Goal: Task Accomplishment & Management: Complete application form

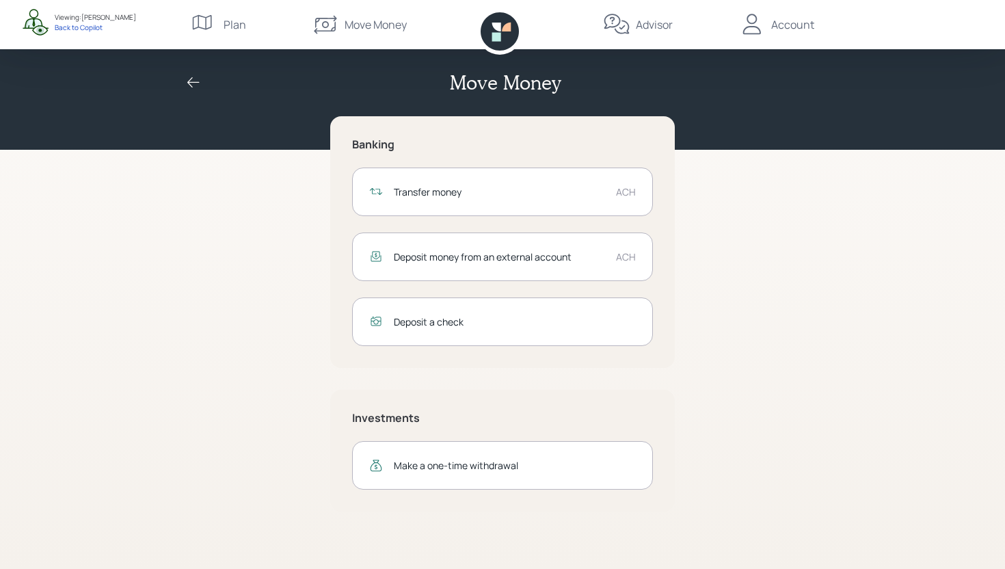
click at [86, 32] on div "Viewing: Mercy Painter Back to Copilot" at bounding box center [79, 21] width 114 height 27
click at [93, 27] on div "Back to Copilot" at bounding box center [95, 28] width 81 height 10
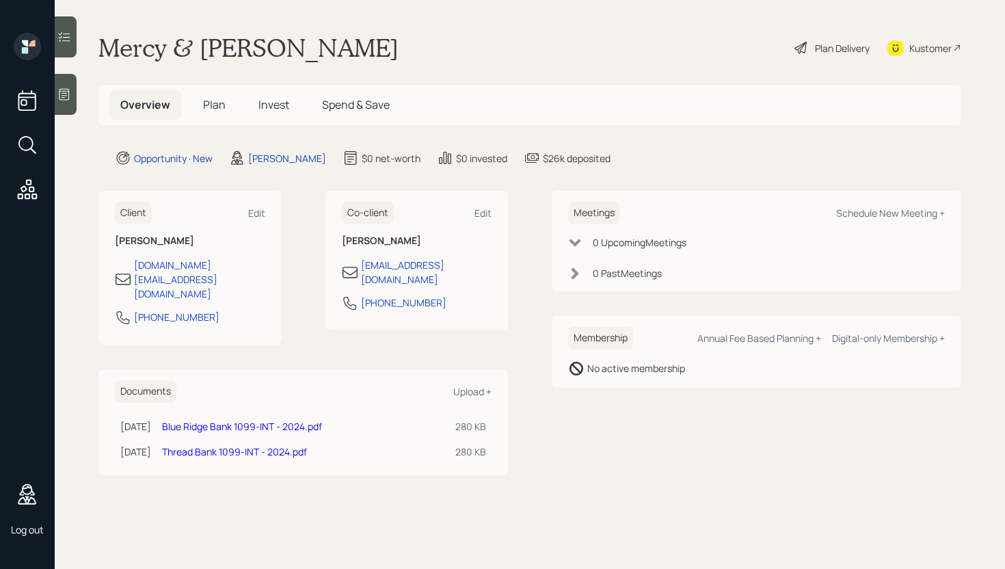
click at [821, 52] on div "Plan Delivery" at bounding box center [842, 48] width 55 height 14
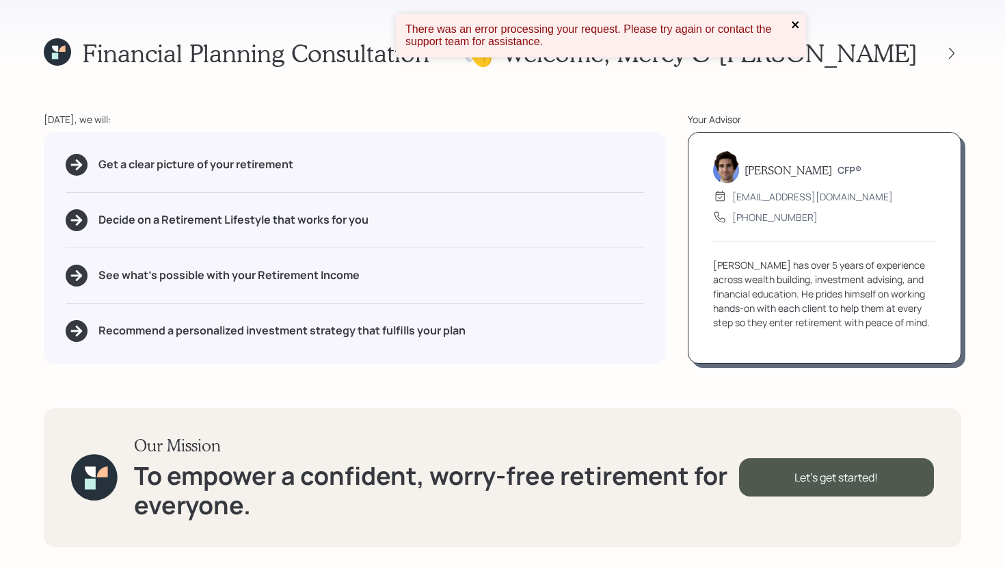
click at [794, 24] on icon "close" at bounding box center [795, 24] width 7 height 7
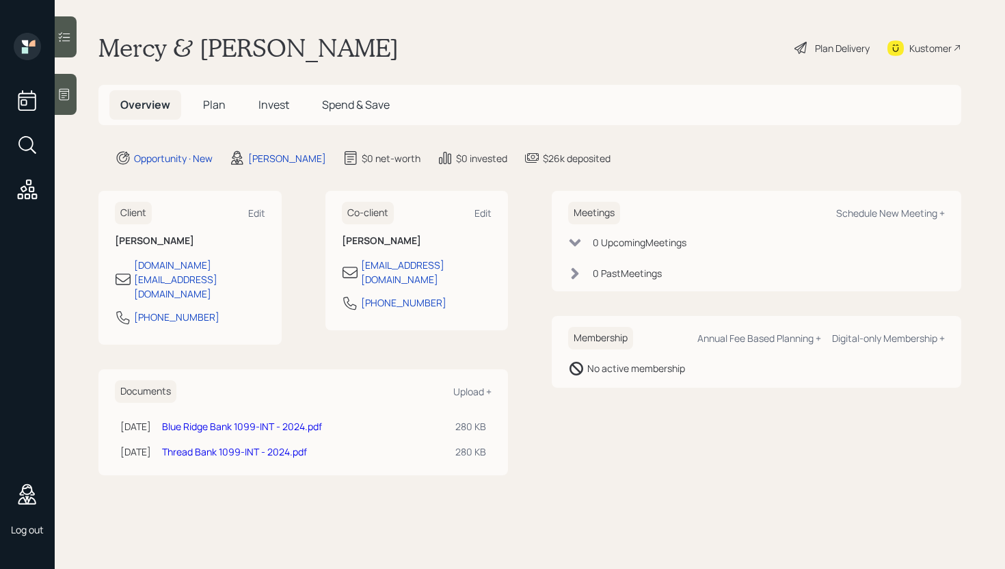
click at [220, 105] on span "Plan" at bounding box center [214, 104] width 23 height 15
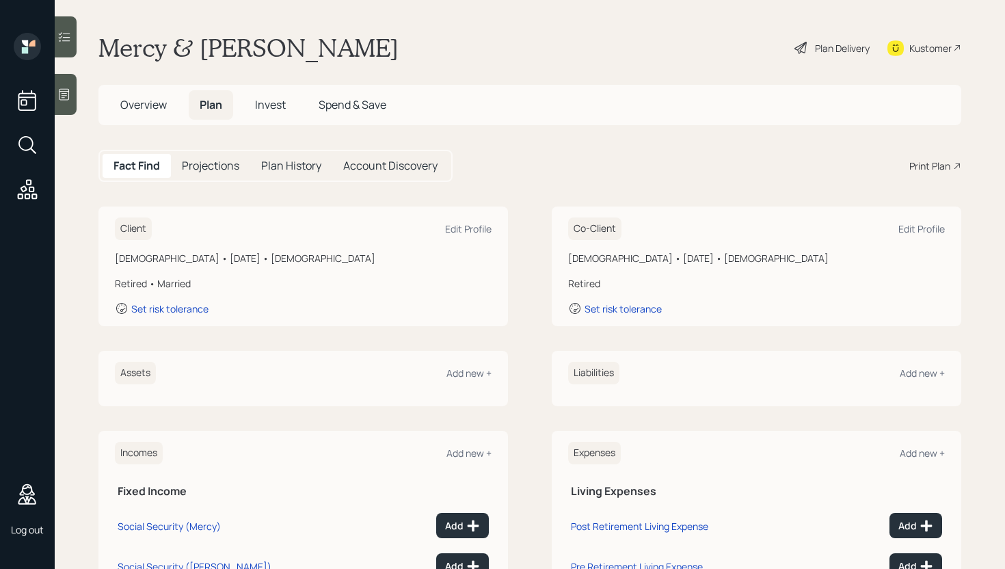
click at [204, 167] on h5 "Projections" at bounding box center [210, 165] width 57 height 13
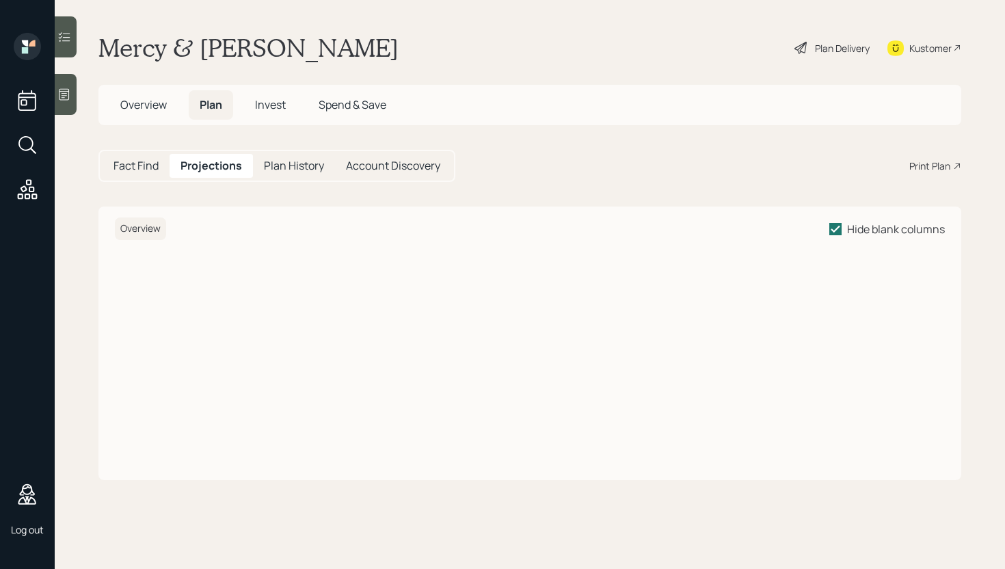
click at [135, 166] on h5 "Fact Find" at bounding box center [136, 165] width 45 height 13
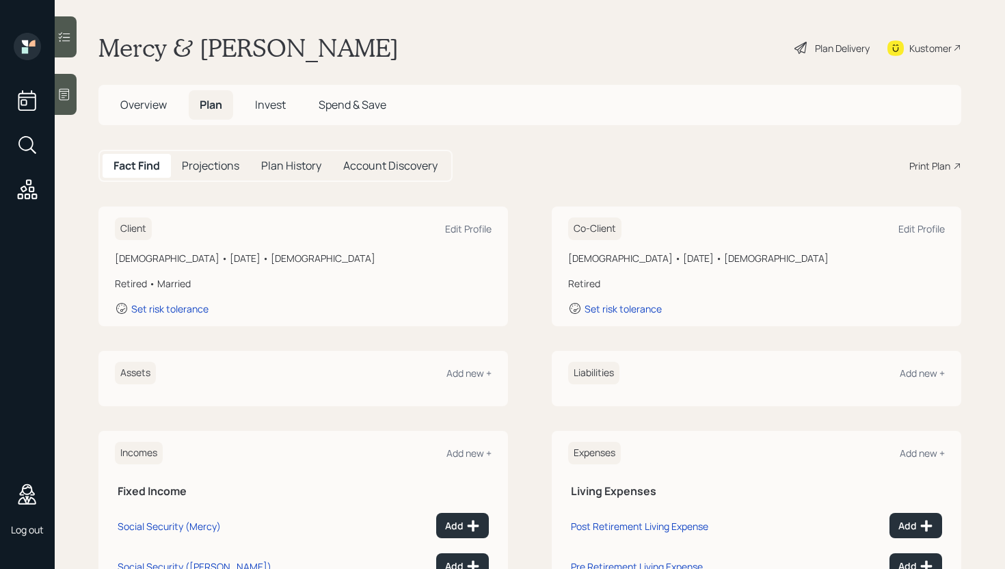
click at [261, 110] on span "Invest" at bounding box center [270, 104] width 31 height 15
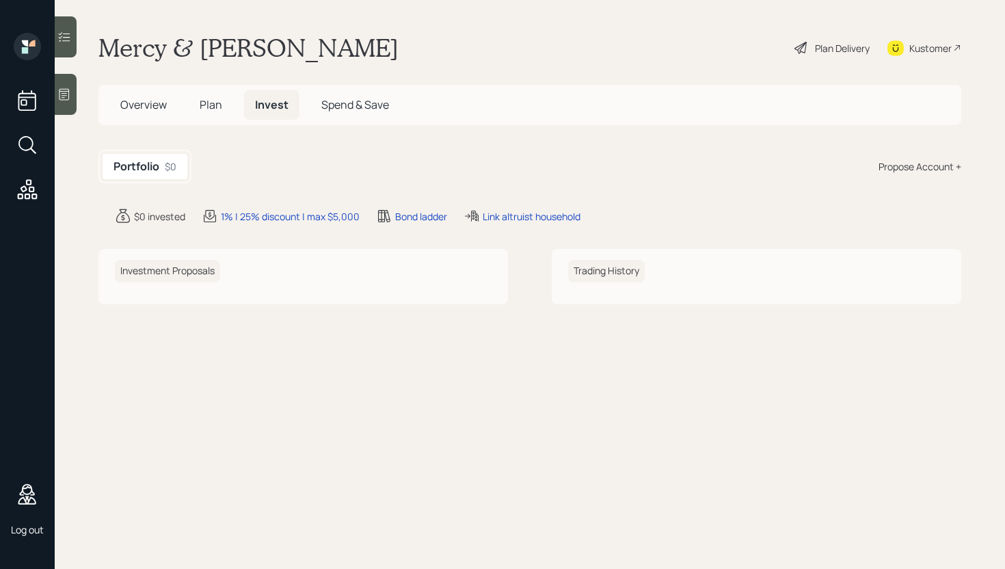
click at [215, 101] on span "Plan" at bounding box center [211, 104] width 23 height 15
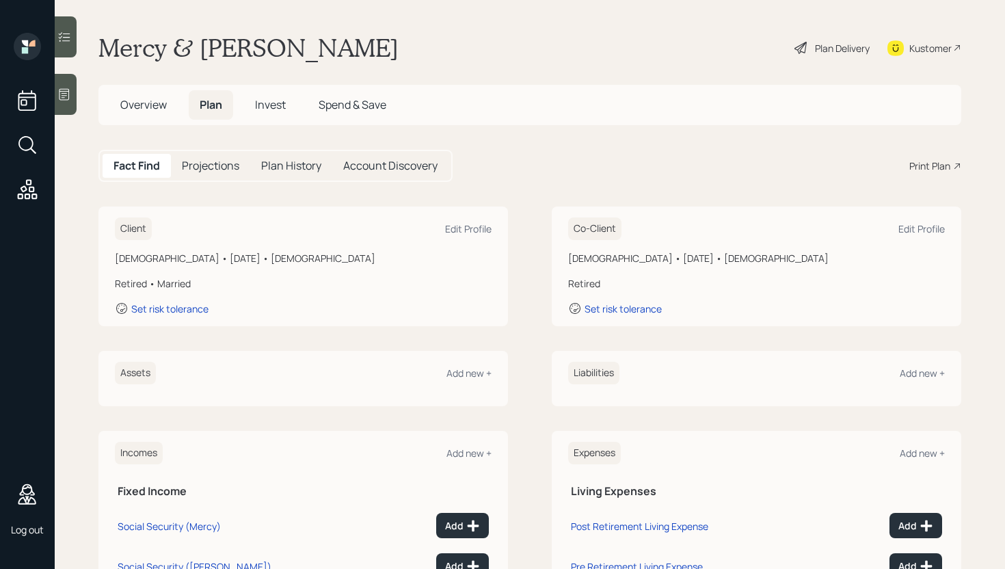
click at [154, 108] on span "Overview" at bounding box center [143, 104] width 47 height 15
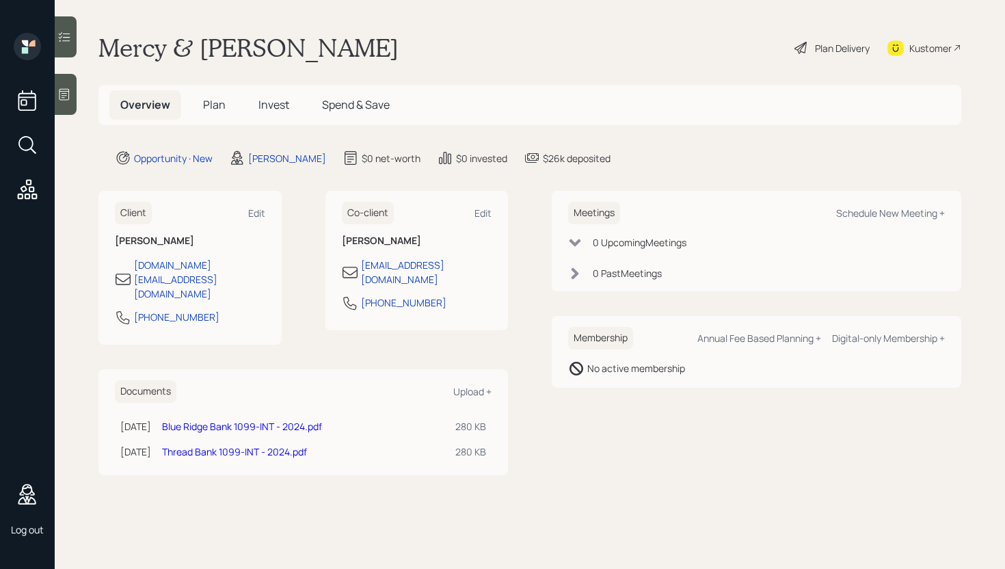
click at [223, 107] on span "Plan" at bounding box center [214, 104] width 23 height 15
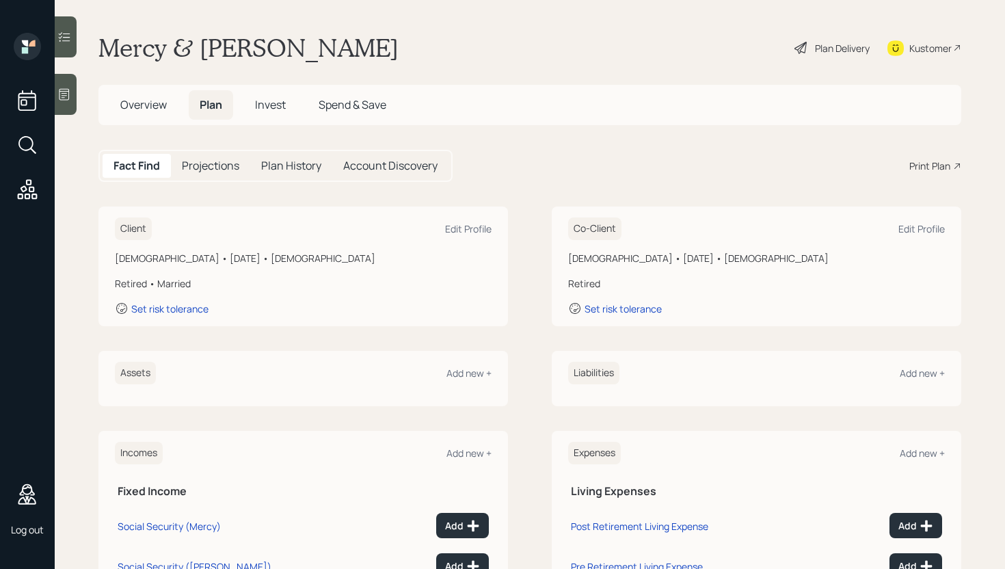
click at [280, 103] on span "Invest" at bounding box center [270, 104] width 31 height 15
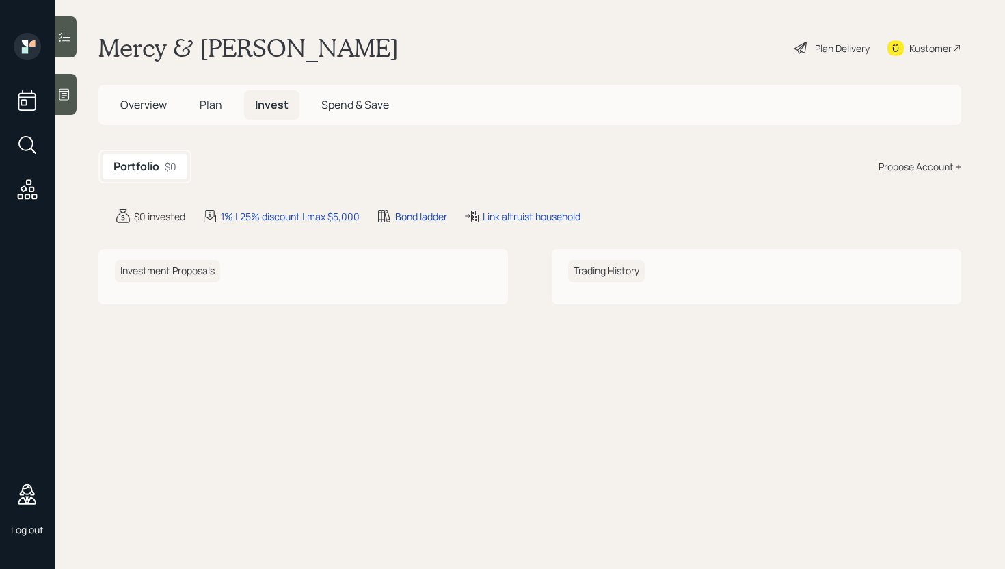
click at [345, 111] on span "Spend & Save" at bounding box center [355, 104] width 68 height 15
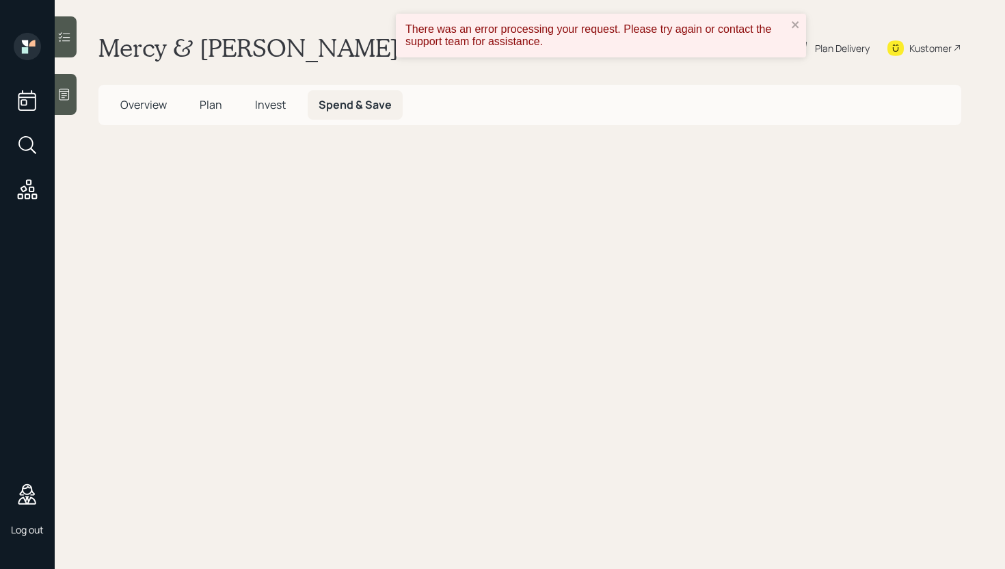
click at [144, 106] on span "Overview" at bounding box center [143, 104] width 47 height 15
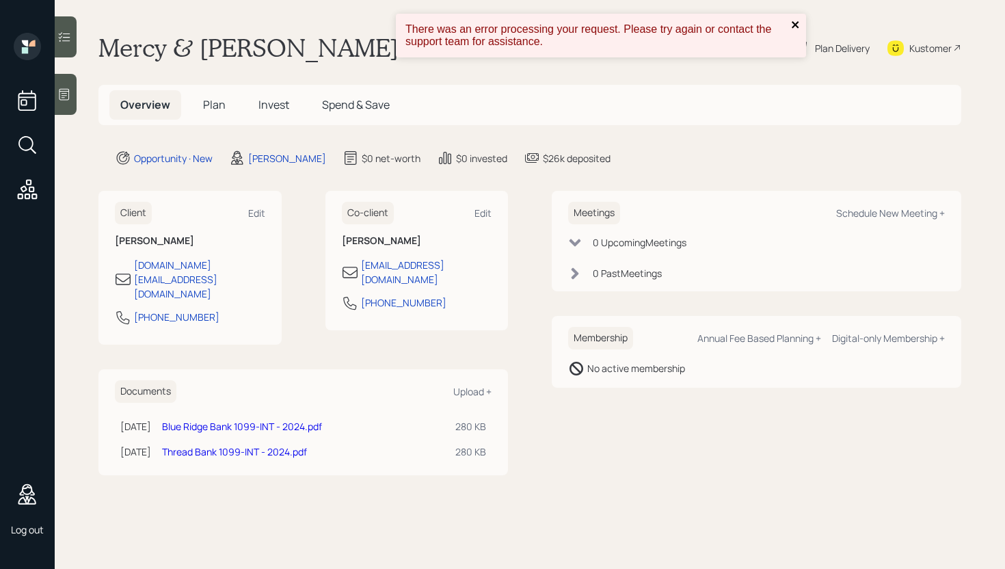
click at [797, 25] on icon "close" at bounding box center [796, 24] width 10 height 11
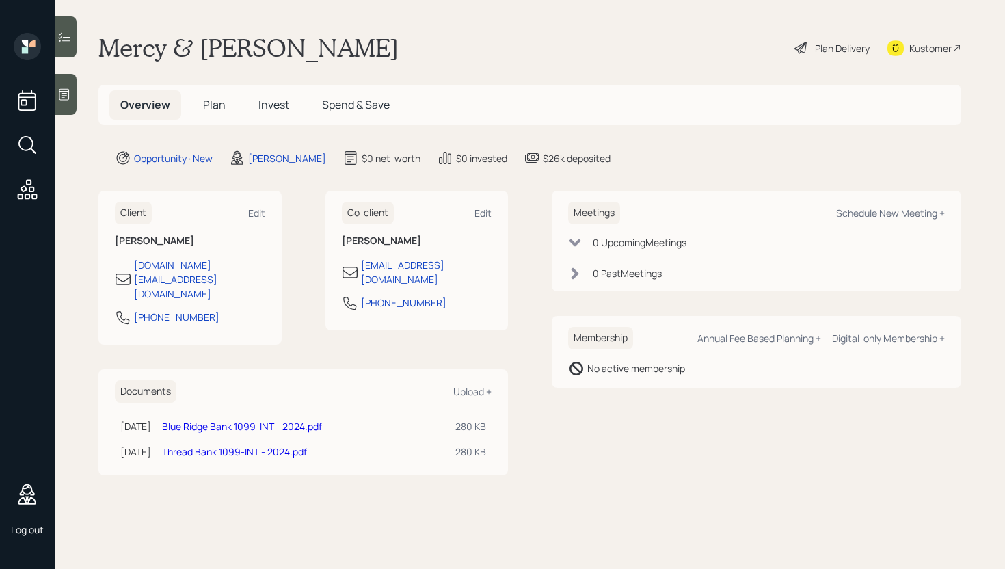
click at [217, 109] on span "Plan" at bounding box center [214, 104] width 23 height 15
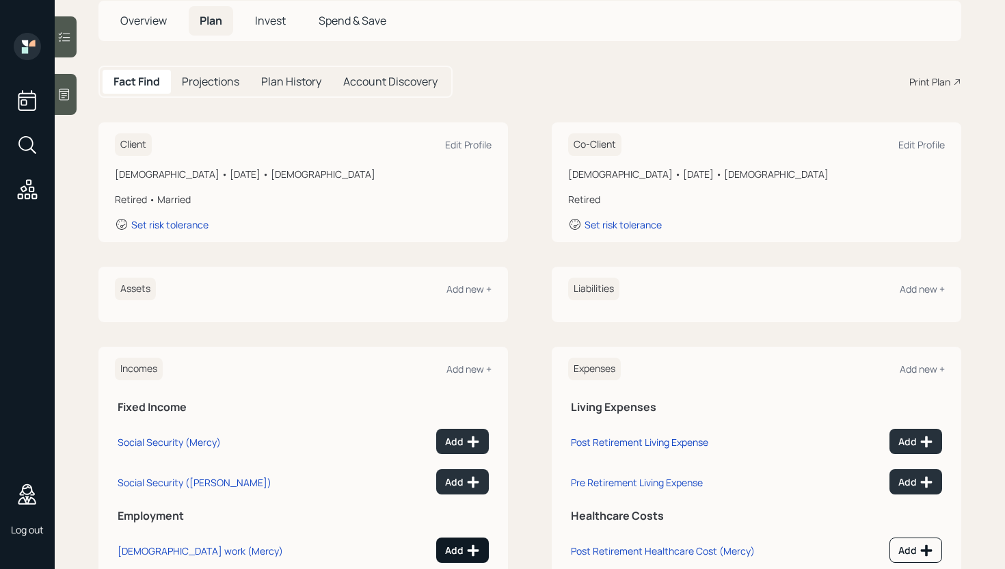
scroll to position [168, 0]
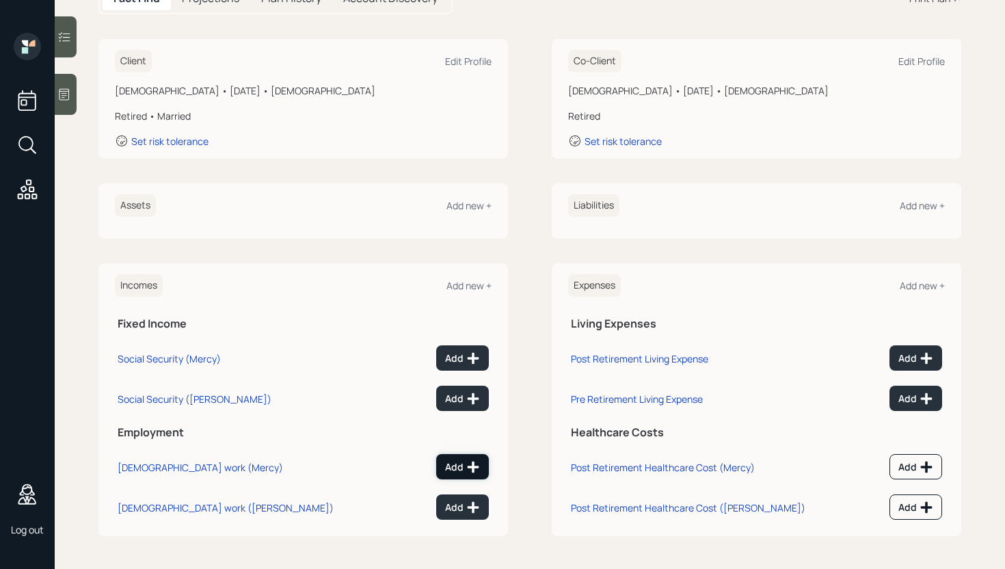
click at [466, 464] on icon at bounding box center [473, 467] width 14 height 14
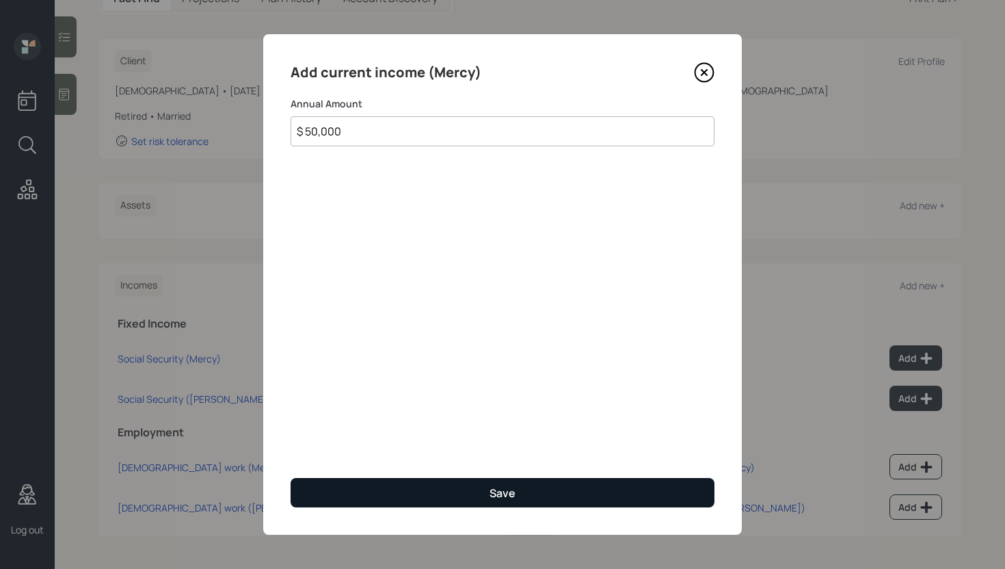
type input "$ 50,000"
click at [501, 495] on div "Save" at bounding box center [503, 493] width 26 height 15
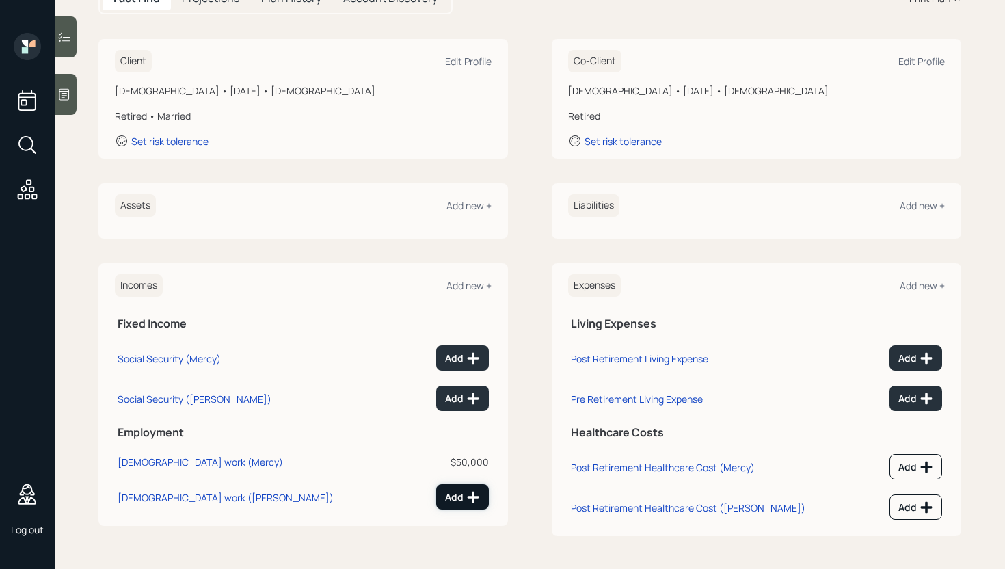
click at [472, 499] on icon at bounding box center [474, 497] width 12 height 12
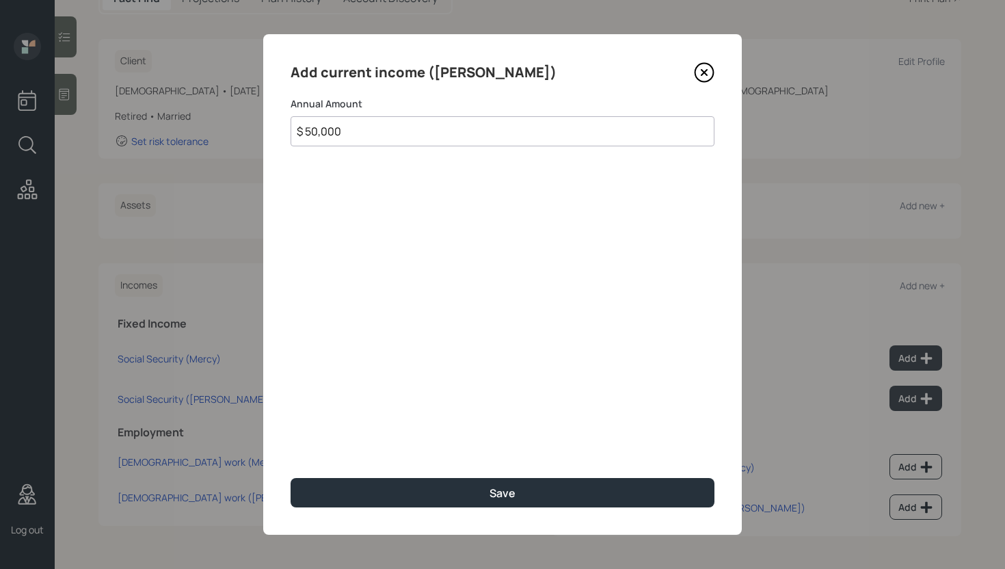
type input "$ 50,000"
click at [704, 68] on icon at bounding box center [704, 72] width 21 height 21
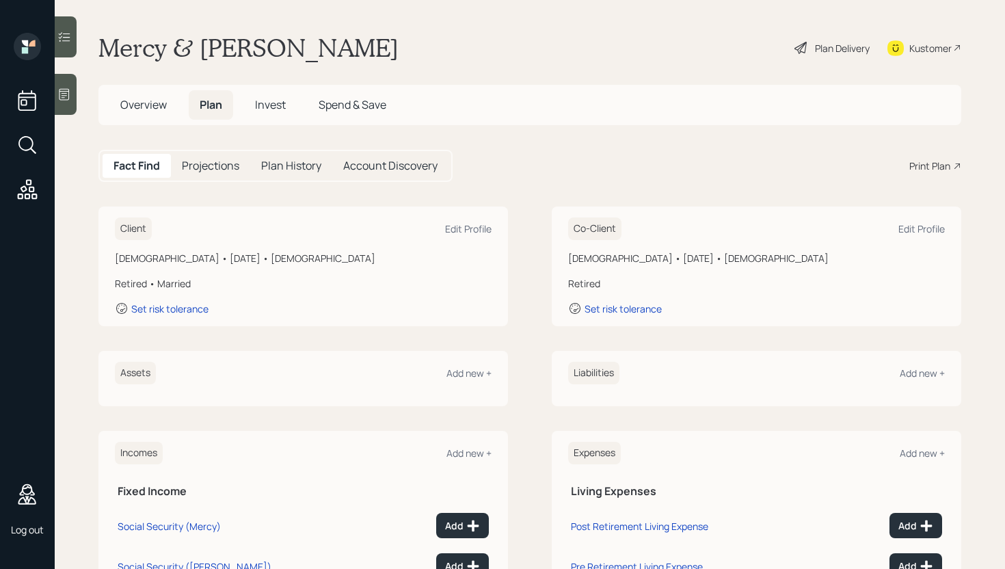
click at [276, 106] on span "Invest" at bounding box center [270, 104] width 31 height 15
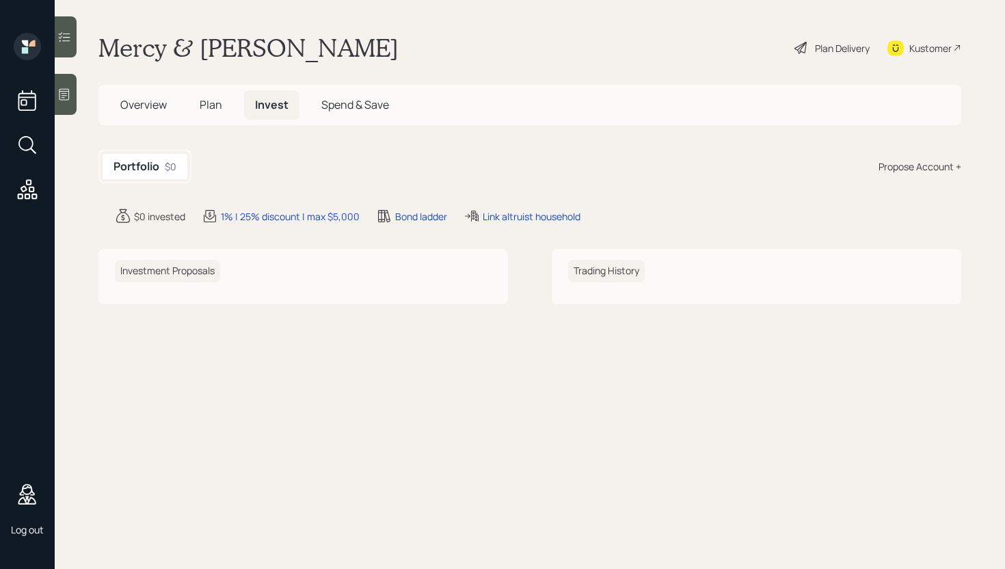
click at [221, 109] on span "Plan" at bounding box center [211, 104] width 23 height 15
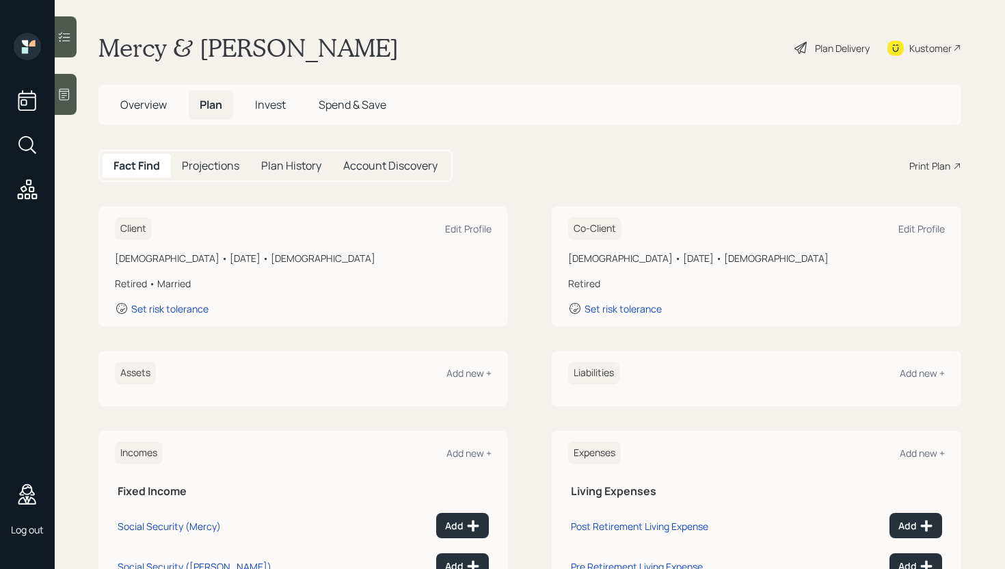
click at [220, 166] on h5 "Projections" at bounding box center [210, 165] width 57 height 13
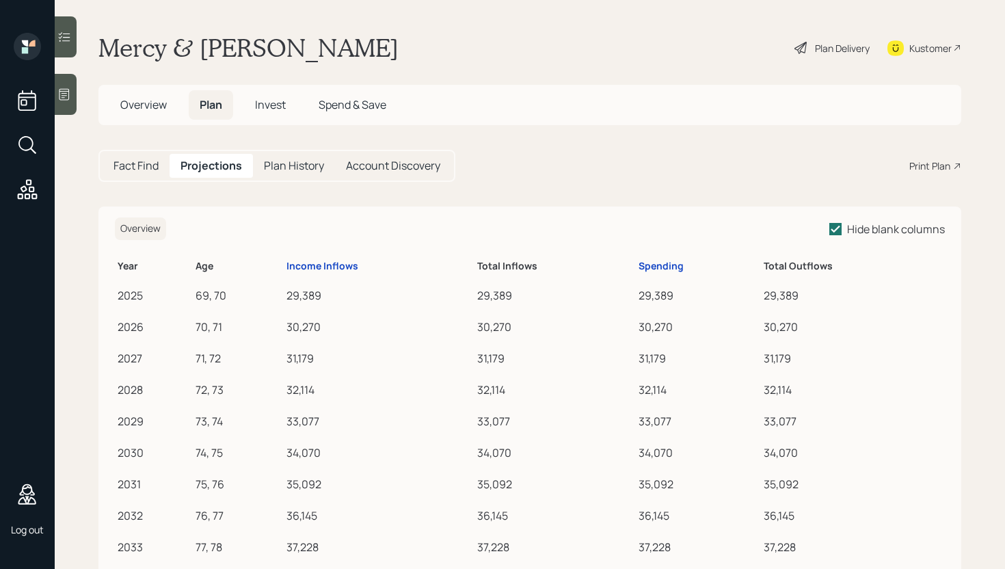
click at [146, 160] on h5 "Fact Find" at bounding box center [136, 165] width 45 height 13
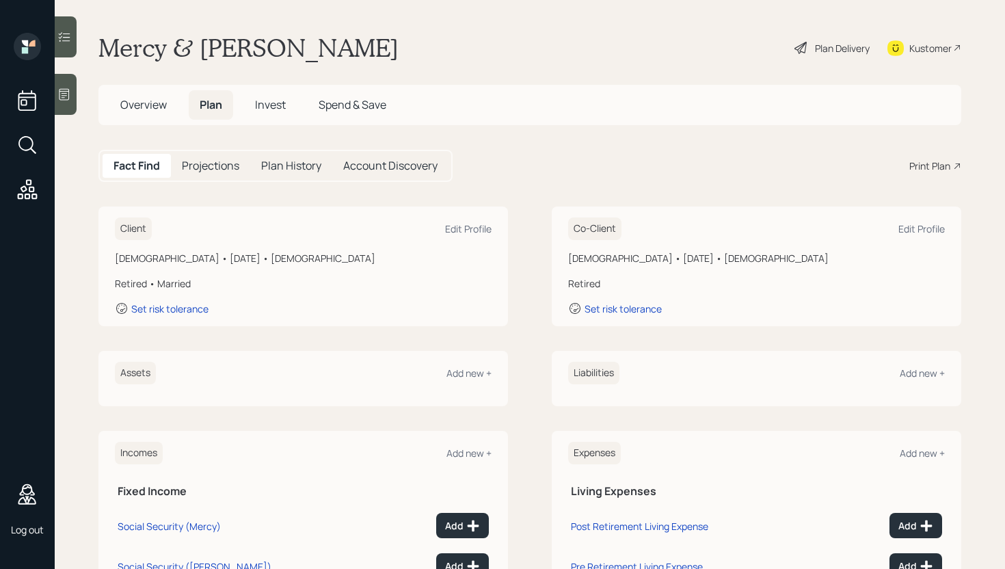
scroll to position [168, 0]
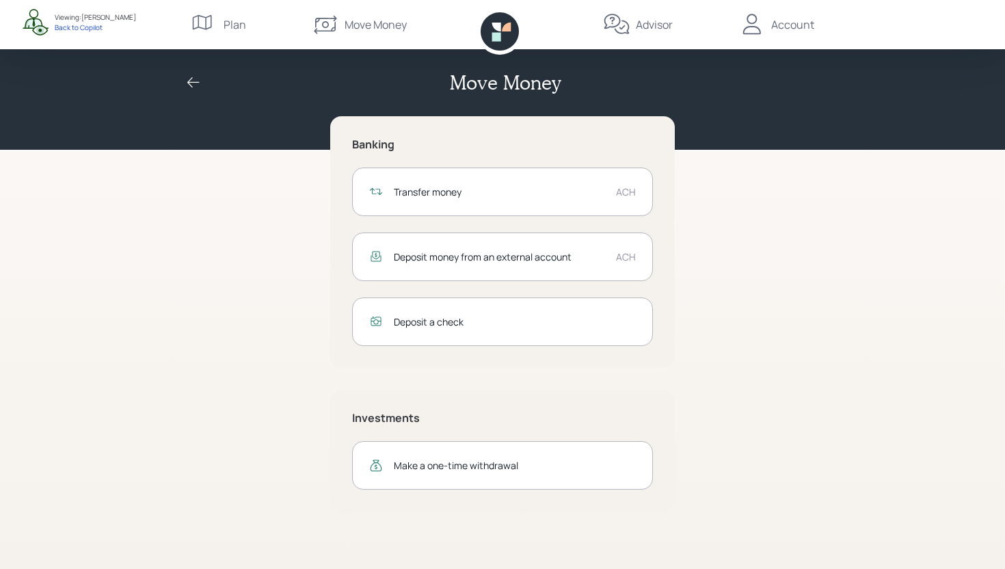
click at [739, 95] on div "Move Money" at bounding box center [502, 75] width 657 height 106
